Goal: Task Accomplishment & Management: Manage account settings

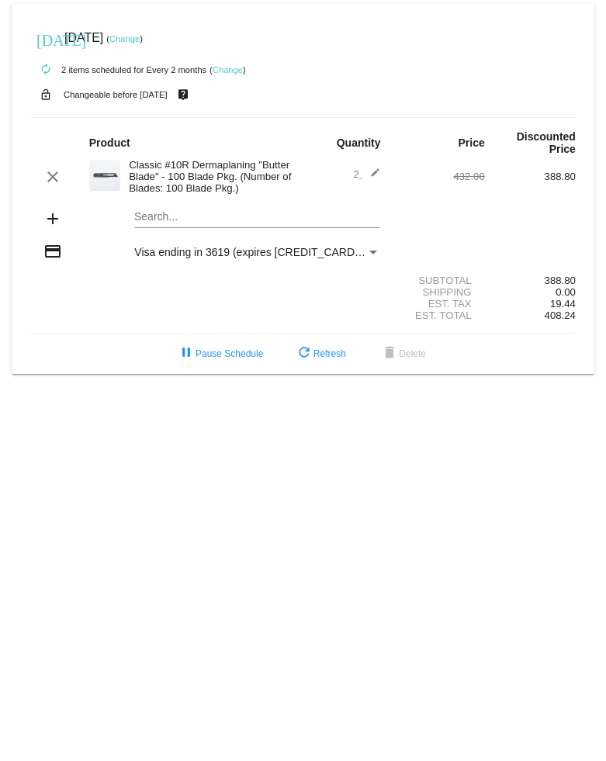
click at [234, 74] on link "Change" at bounding box center [228, 69] width 30 height 9
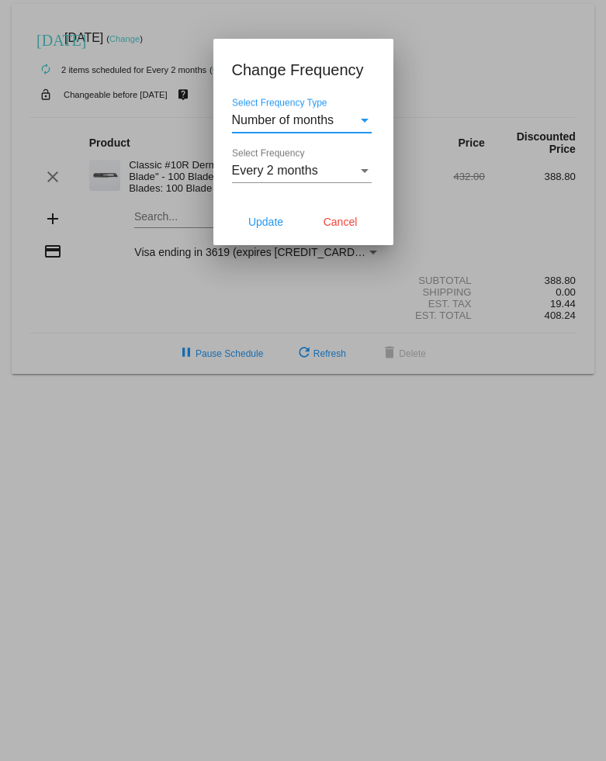
click at [322, 124] on span "Number of months" at bounding box center [283, 119] width 102 height 13
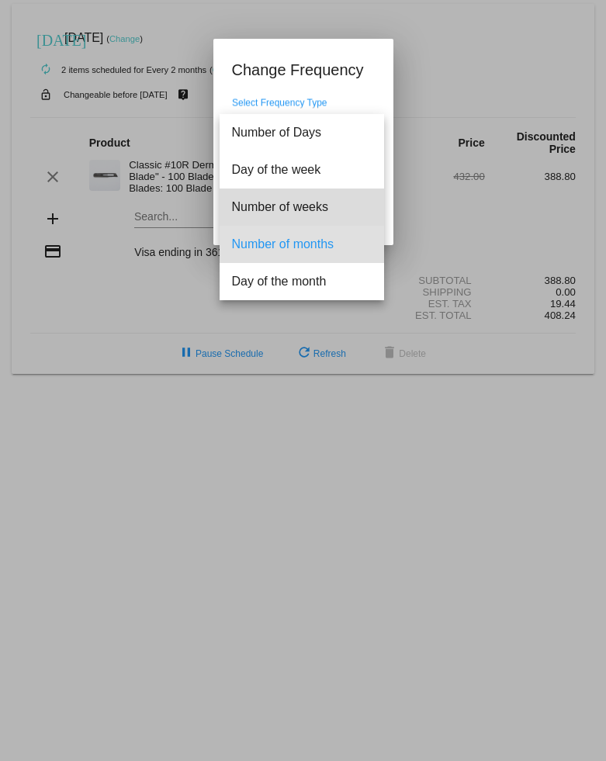
click at [306, 204] on span "Number of weeks" at bounding box center [302, 207] width 140 height 37
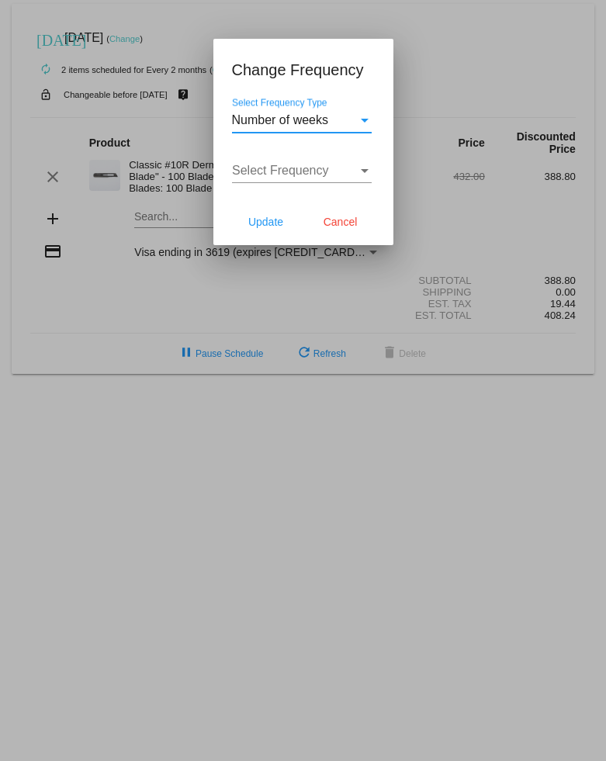
click at [284, 177] on span "Select Frequency" at bounding box center [280, 170] width 97 height 13
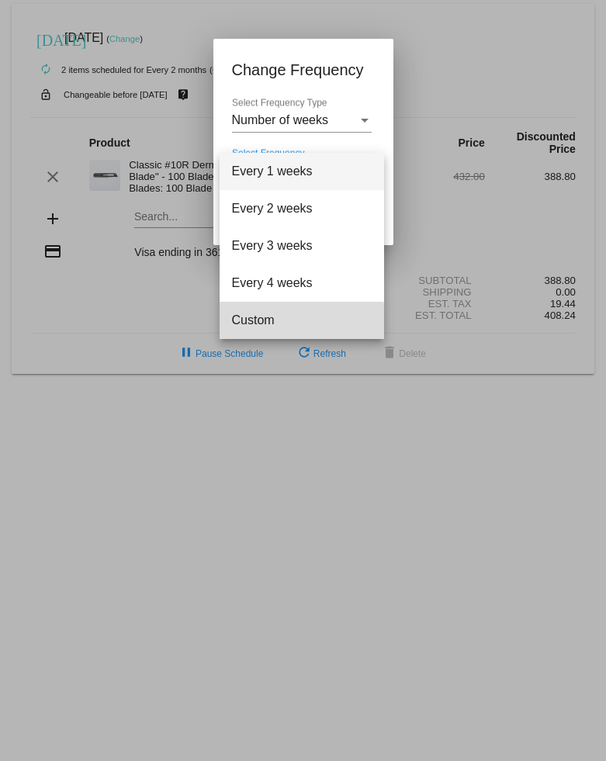
click at [272, 324] on span "Custom" at bounding box center [302, 320] width 140 height 37
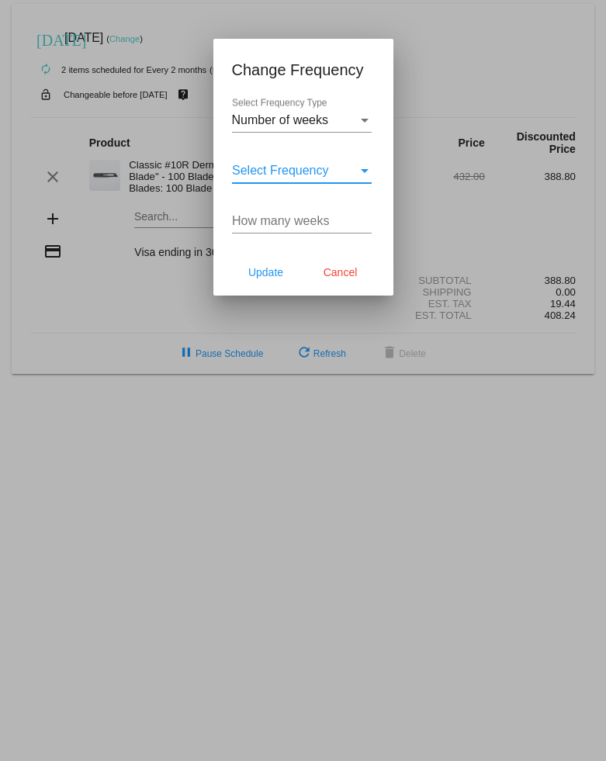
click at [260, 177] on span "Select Frequency" at bounding box center [280, 170] width 97 height 13
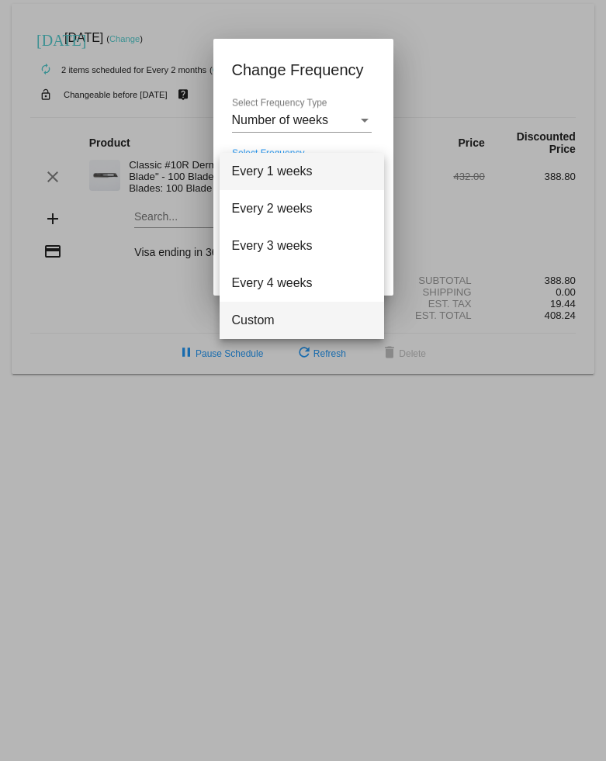
click at [289, 312] on span "Custom" at bounding box center [302, 320] width 140 height 37
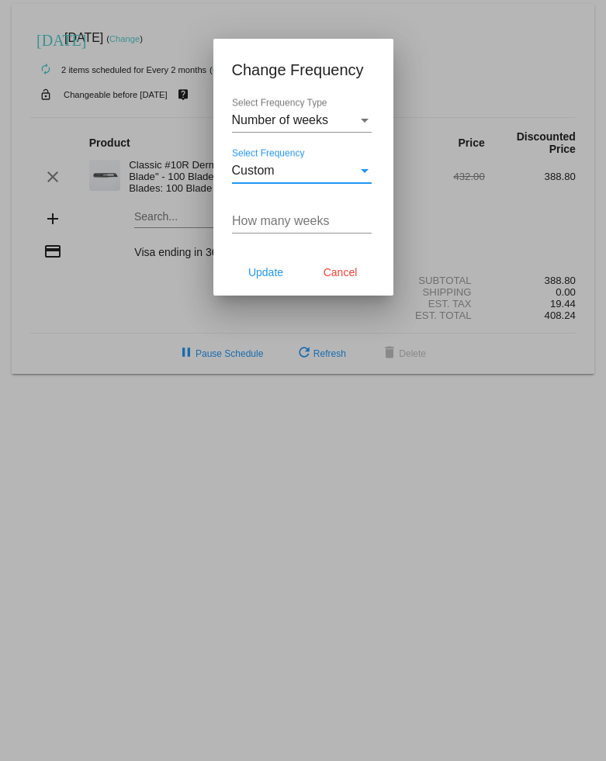
click at [268, 226] on input "How many weeks" at bounding box center [302, 221] width 140 height 14
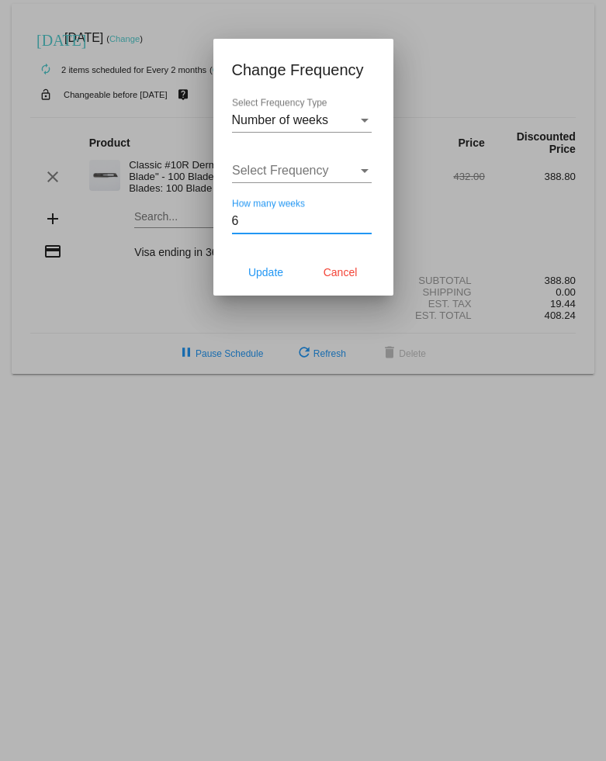
type input "6"
click at [270, 286] on button "Update" at bounding box center [266, 272] width 68 height 28
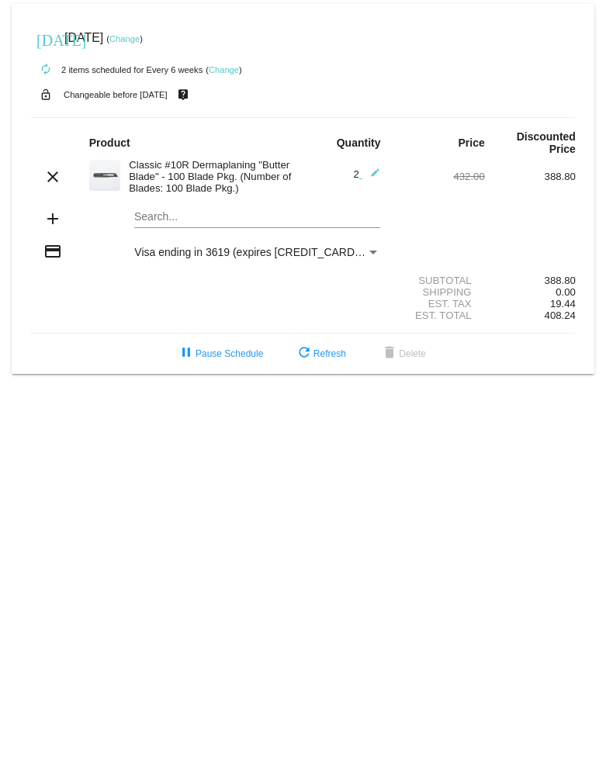
click at [140, 42] on link "Change" at bounding box center [124, 38] width 30 height 9
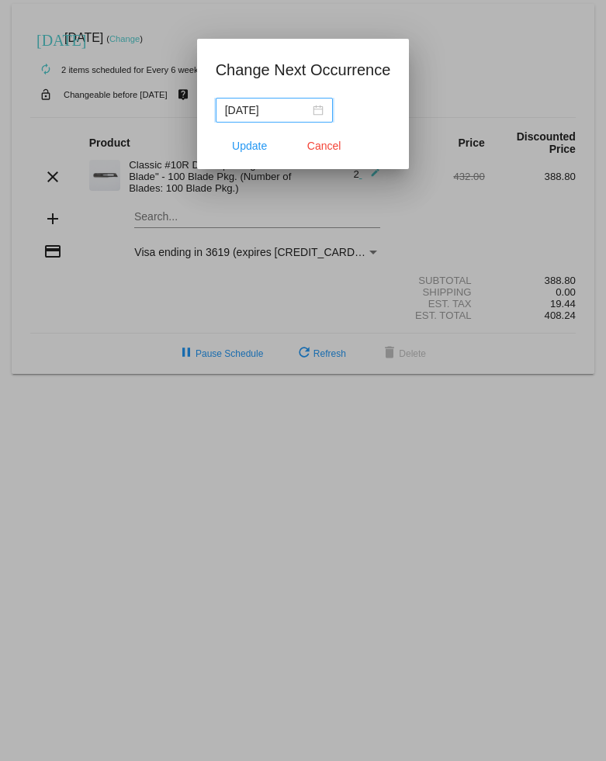
click at [311, 108] on div "2025-10-26" at bounding box center [274, 110] width 99 height 17
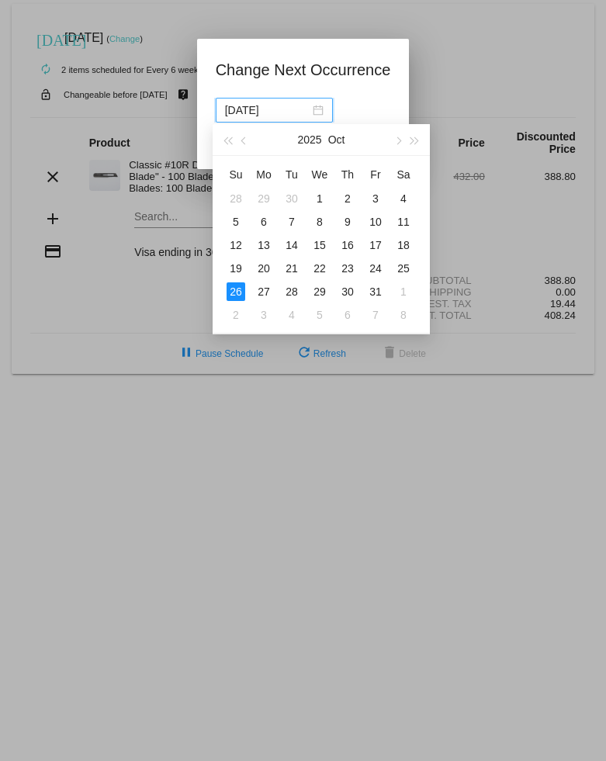
click at [268, 225] on div "6" at bounding box center [263, 222] width 19 height 19
type input "2025-10-06"
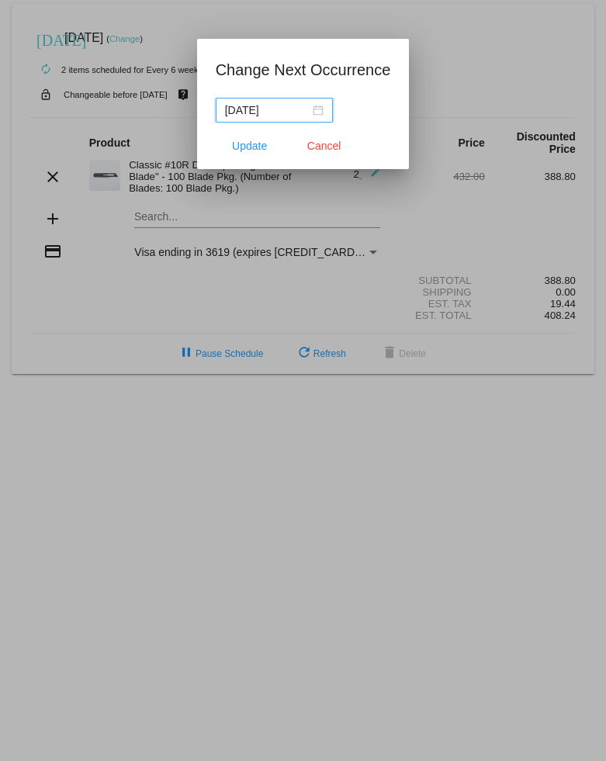
click at [243, 150] on span "Update" at bounding box center [249, 146] width 35 height 12
